Goal: Information Seeking & Learning: Learn about a topic

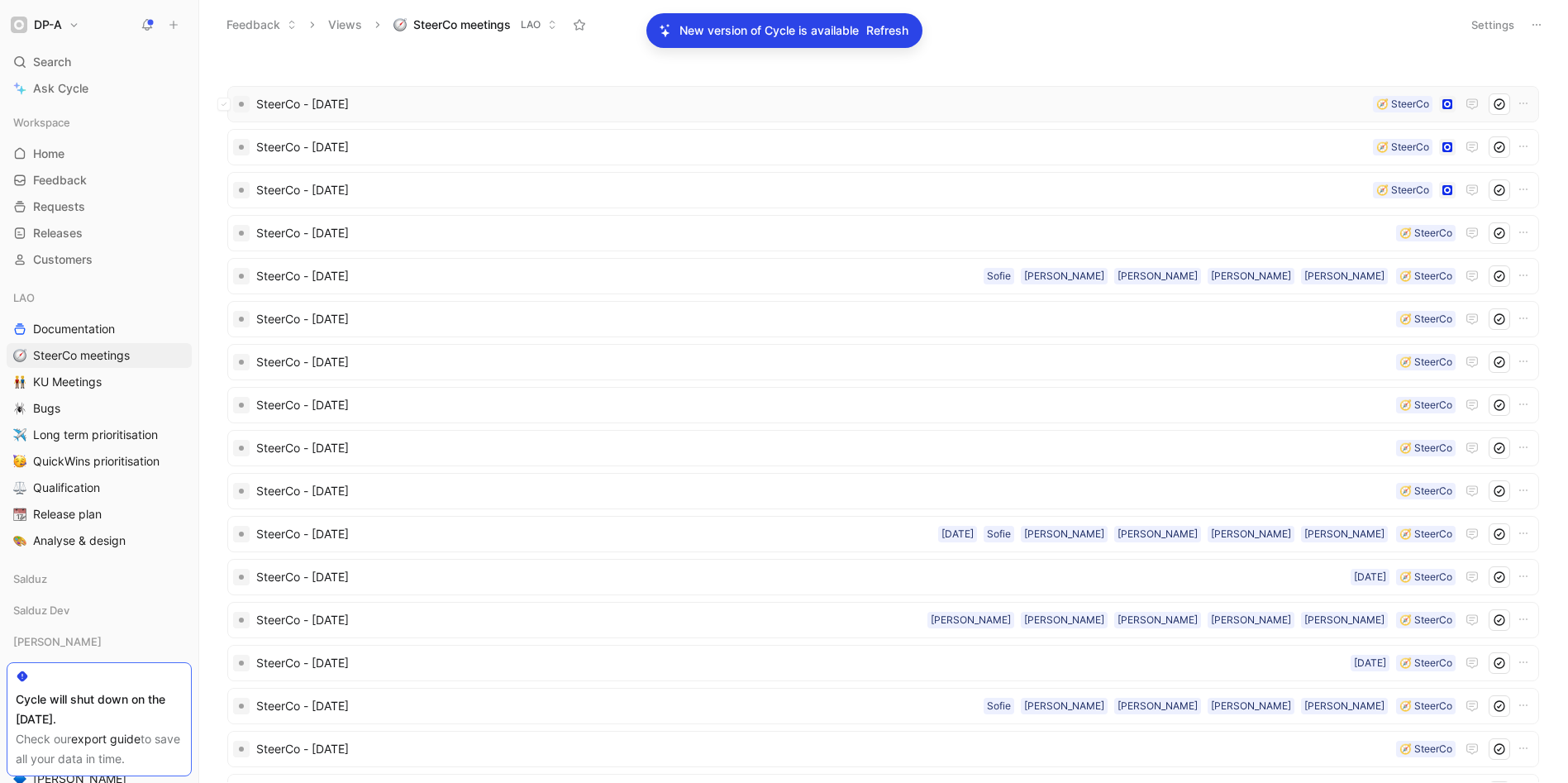
click at [335, 107] on span "SteerCo - [DATE]" at bounding box center [811, 104] width 1111 height 20
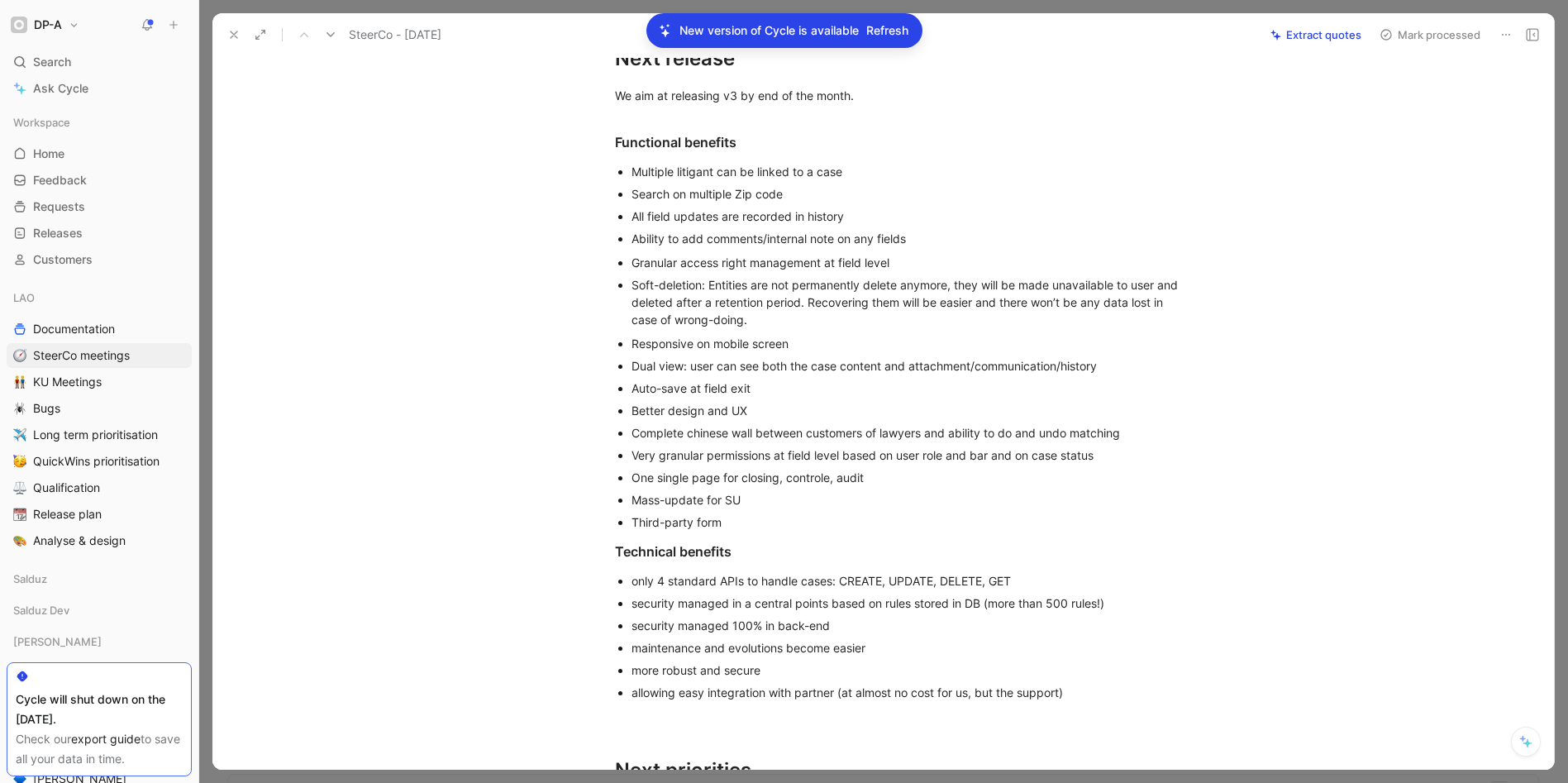
scroll to position [573, 0]
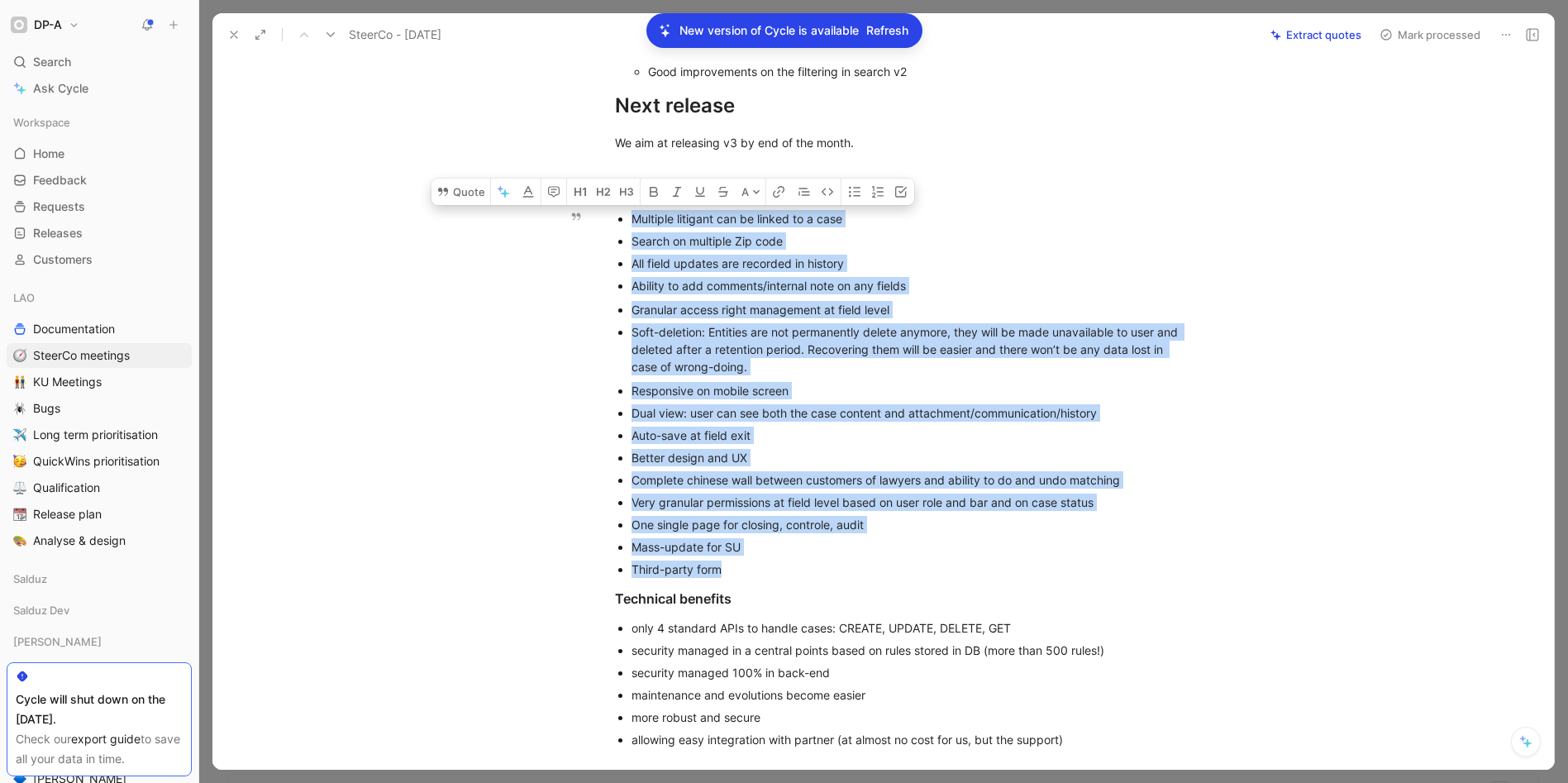
drag, startPoint x: 687, startPoint y: 510, endPoint x: 619, endPoint y: 226, distance: 292.0
click at [619, 226] on div "Budget 2024: closed, 15’924€ below planned budget 2025: medium budget validated…" at bounding box center [901, 302] width 1307 height 1444
copy div "Multiple litigant can be linked to a case Search on multiple Zip code All field…"
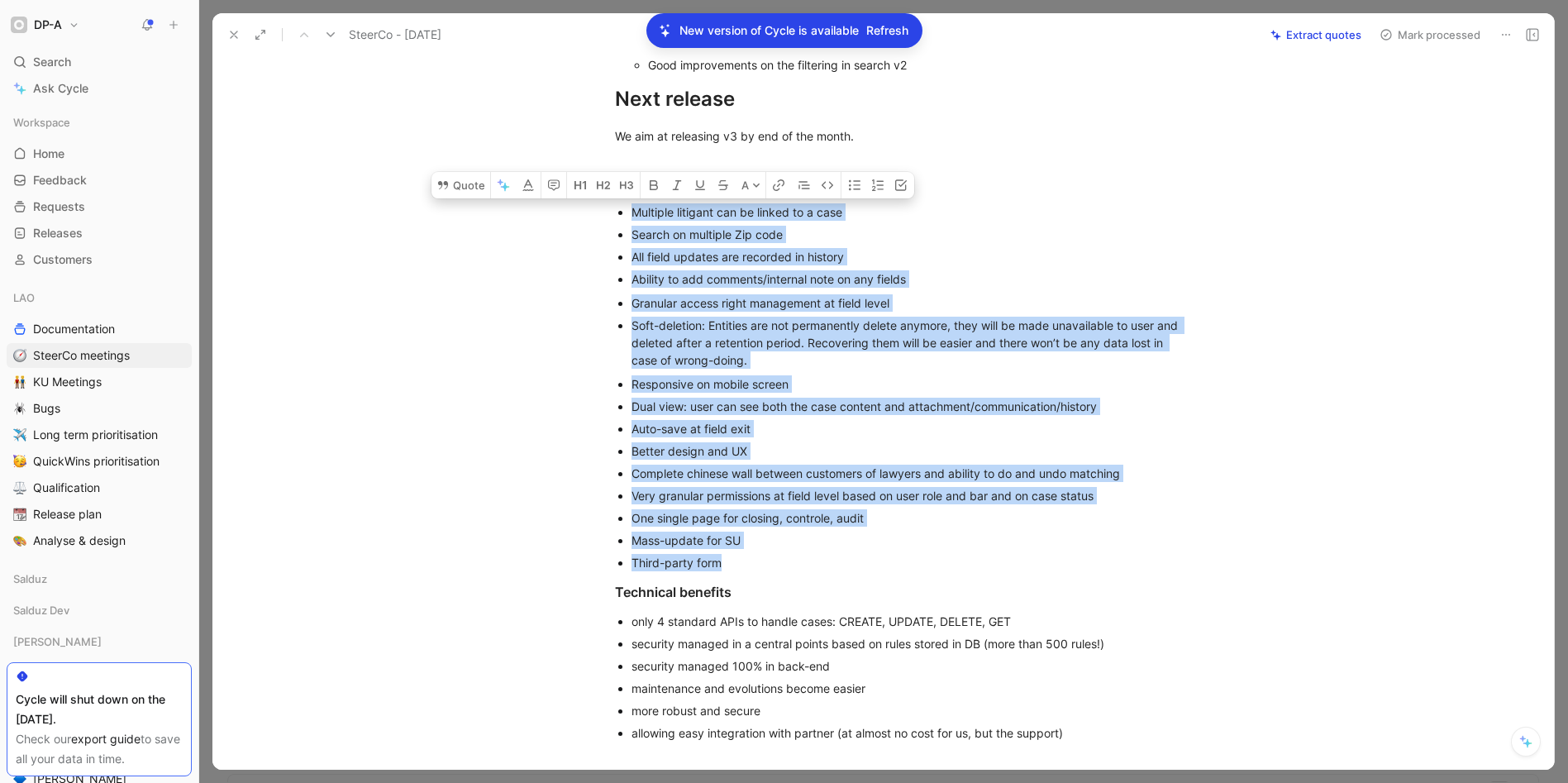
scroll to position [583, 0]
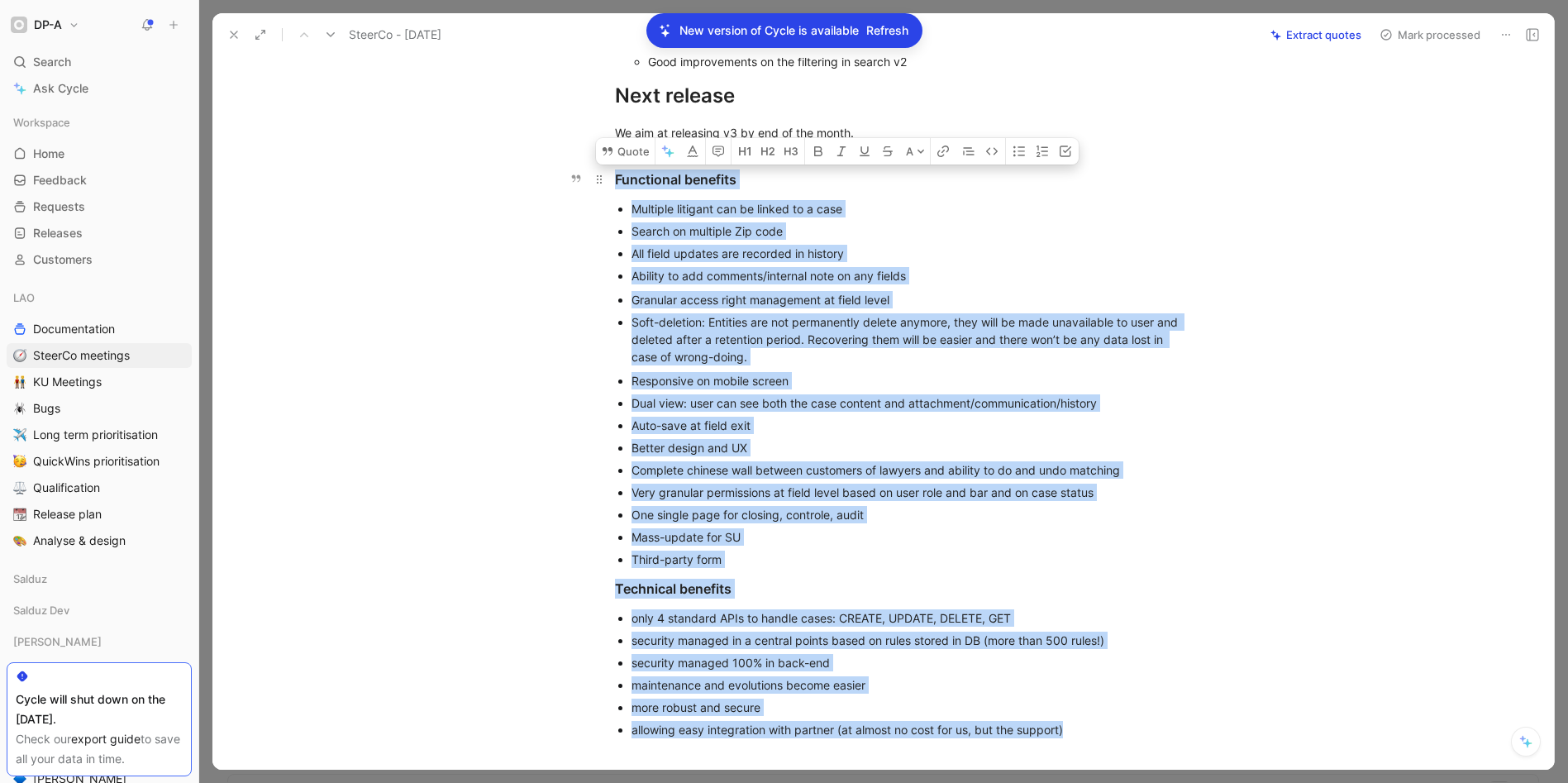
drag, startPoint x: 1073, startPoint y: 733, endPoint x: 604, endPoint y: 169, distance: 733.5
click at [604, 169] on div "Budget 2024: closed, 15’924€ below planned budget 2025: medium budget validated…" at bounding box center [901, 292] width 1307 height 1444
copy div "Loremipsum dolorsit Ametcons adipisci eli se doeius te i utla Etdolo ma aliquae…"
